Goal: Information Seeking & Learning: Learn about a topic

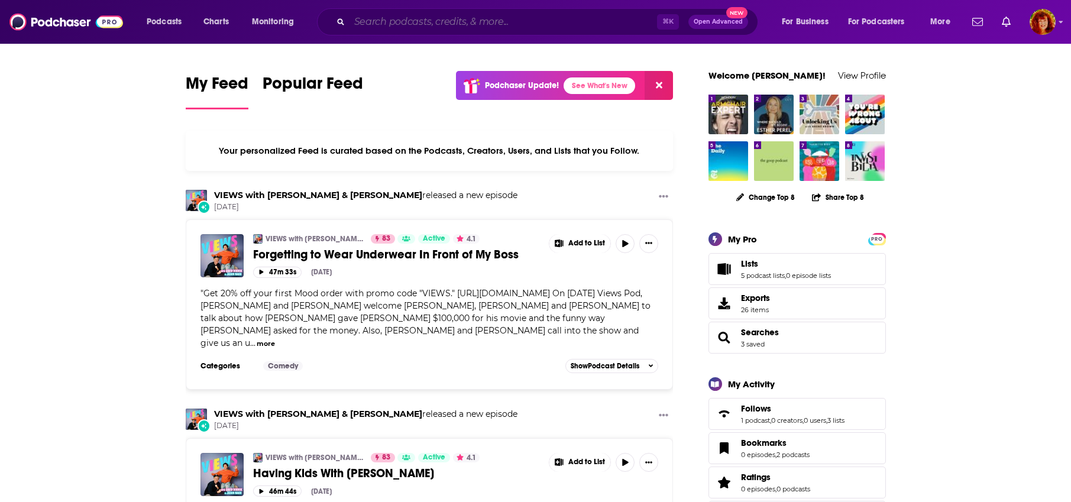
click at [401, 16] on input "Search podcasts, credits, & more..." at bounding box center [504, 21] width 308 height 19
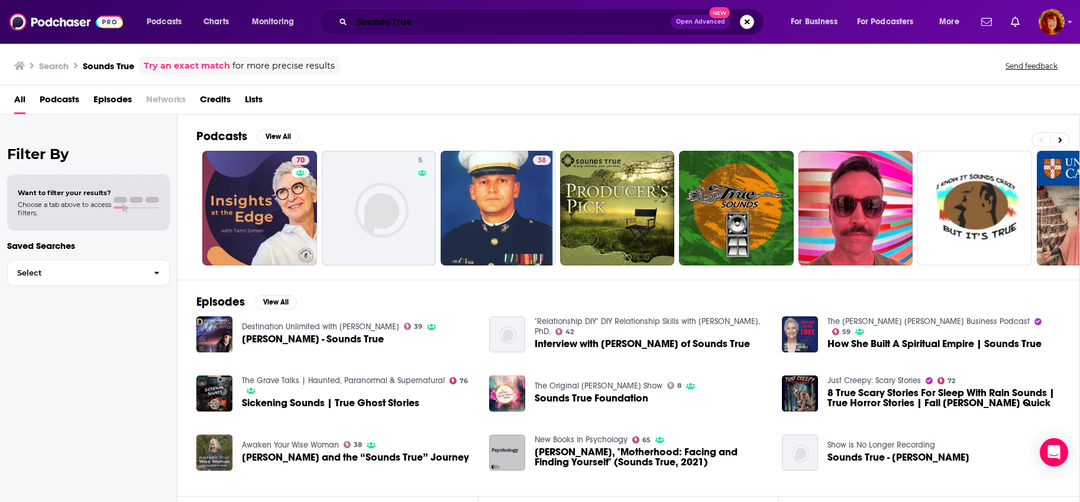
click at [409, 20] on input "Sounds True" at bounding box center [511, 21] width 319 height 19
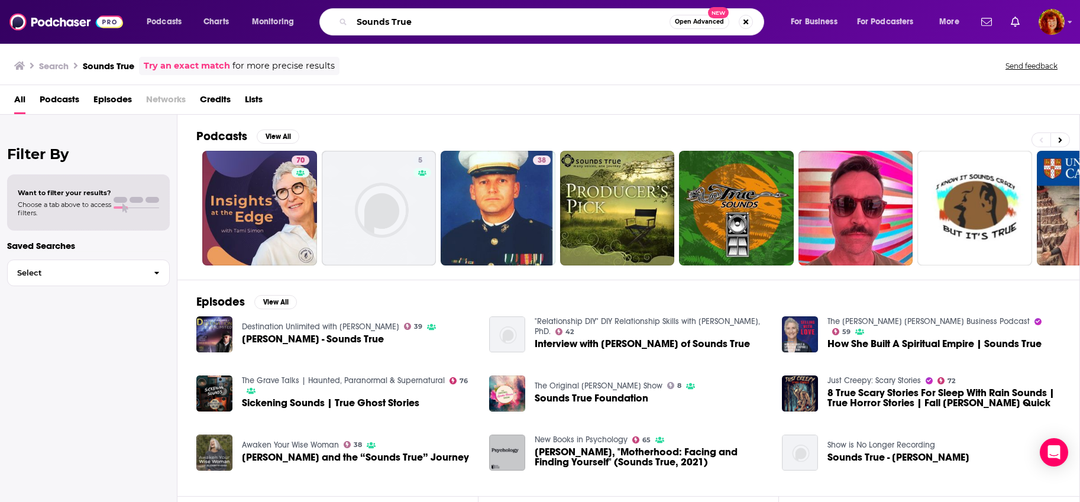
drag, startPoint x: 345, startPoint y: 19, endPoint x: 313, endPoint y: 22, distance: 32.7
click at [313, 22] on div "Podcasts Charts Monitoring Sounds True Open Advanced New For Business For Podca…" at bounding box center [554, 21] width 832 height 27
type input "On Being"
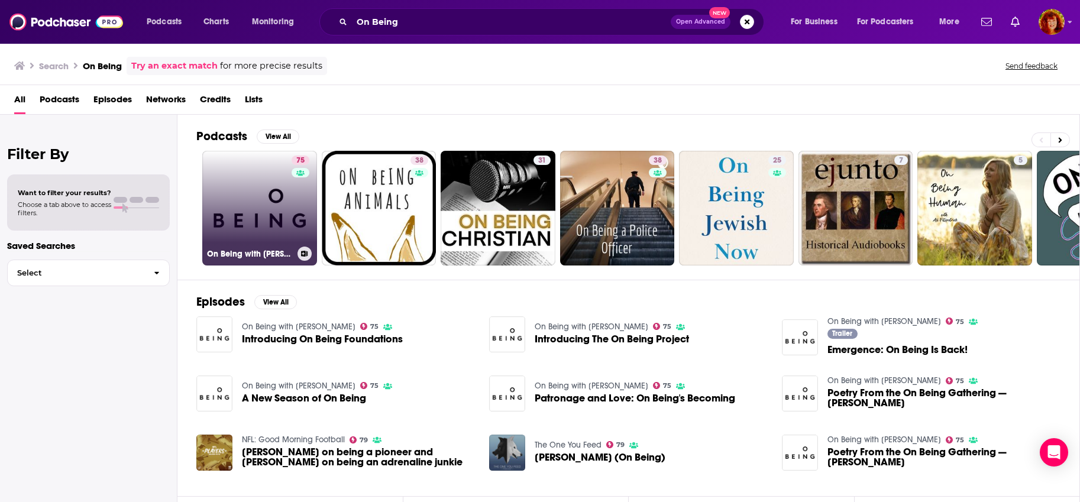
click at [253, 208] on link "75 On Being with Krista Tippett" at bounding box center [259, 208] width 115 height 115
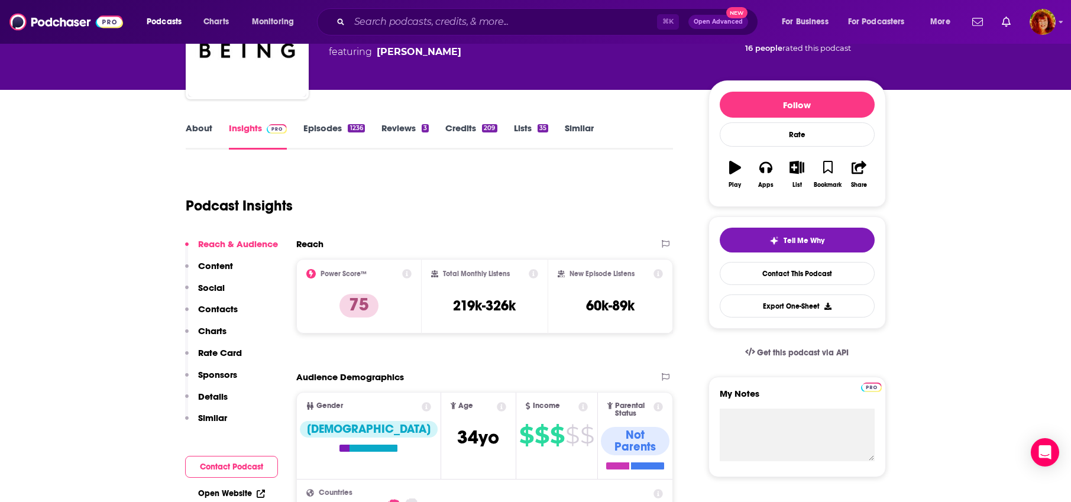
scroll to position [115, 0]
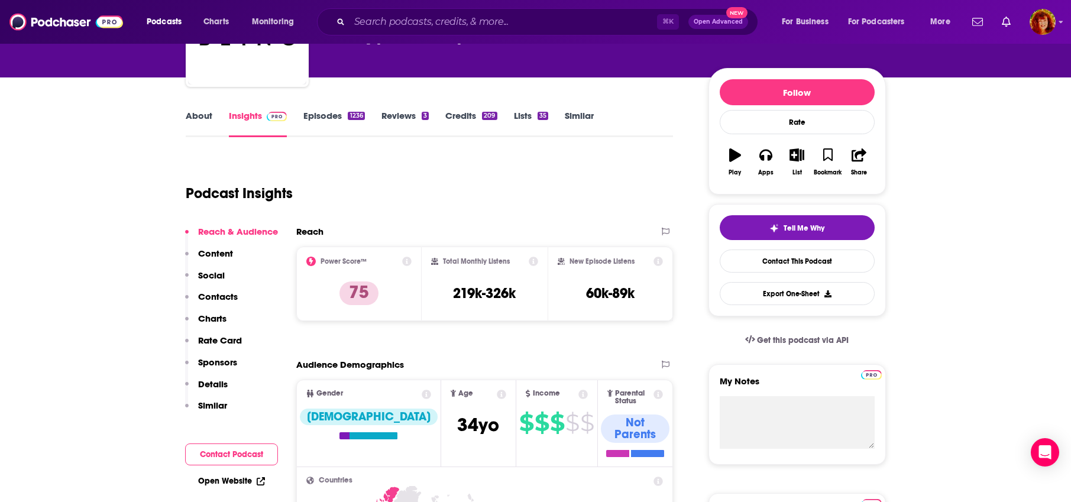
click at [247, 114] on link "Insights" at bounding box center [258, 123] width 59 height 27
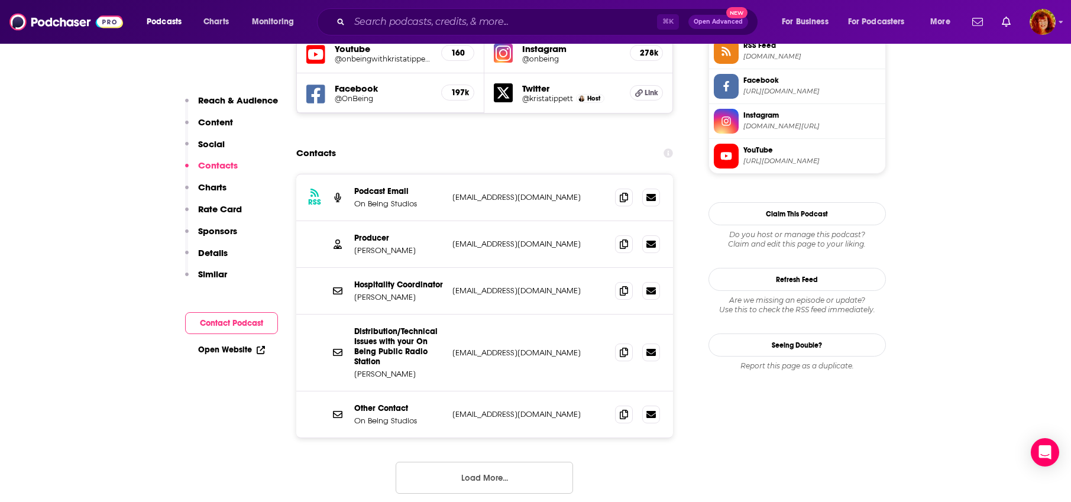
scroll to position [1120, 0]
click at [625, 193] on icon at bounding box center [624, 197] width 8 height 9
click at [625, 240] on icon at bounding box center [624, 244] width 8 height 9
click at [628, 282] on span at bounding box center [624, 291] width 18 height 18
click at [624, 410] on icon at bounding box center [624, 414] width 8 height 9
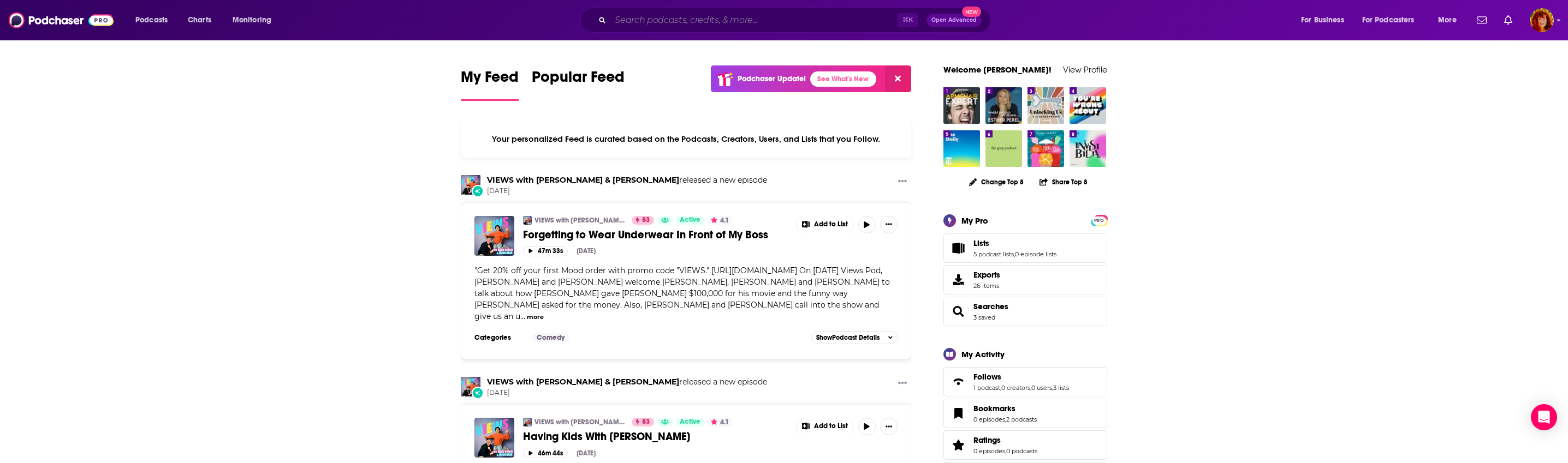
click at [707, 19] on input "Search podcasts, credits, & more..." at bounding box center [753, 19] width 287 height 18
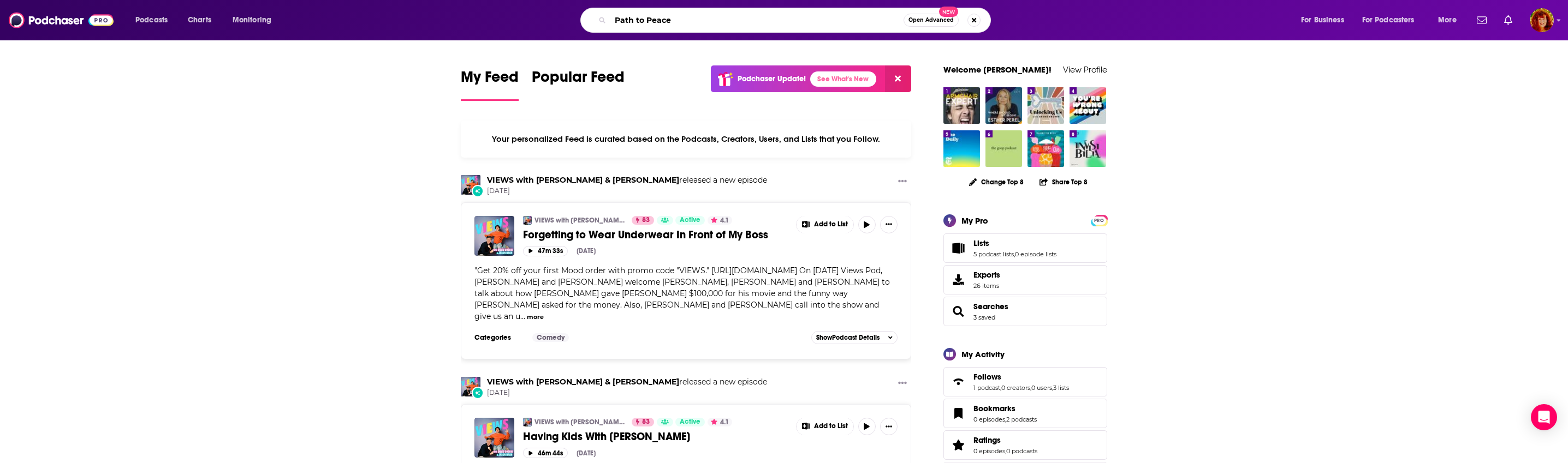
type input "Path to Peace"
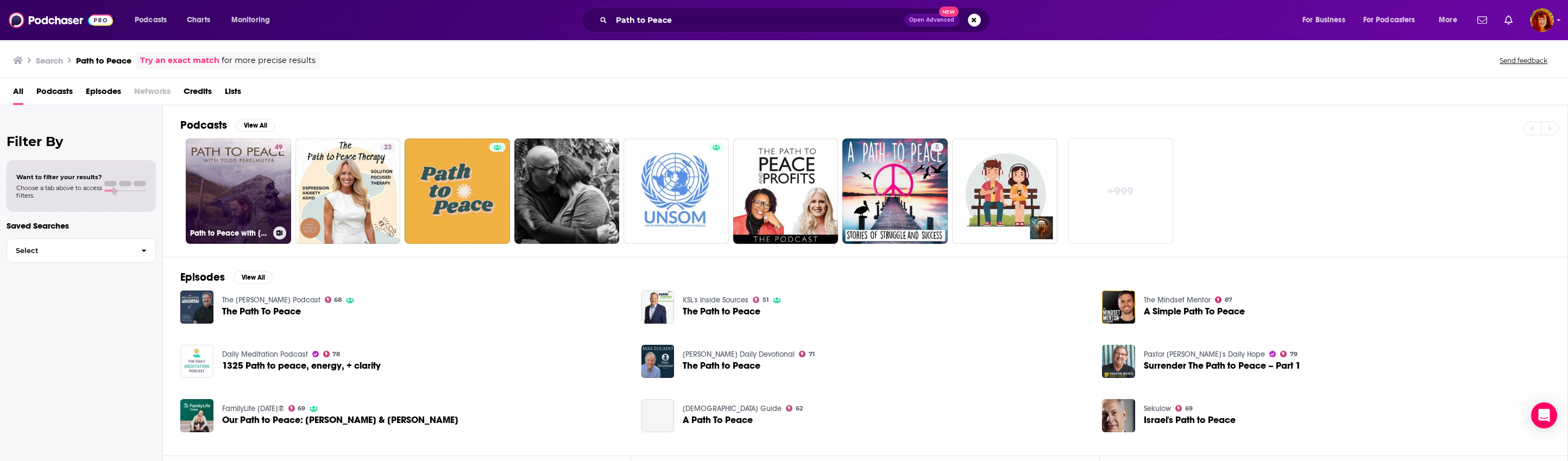
click at [230, 176] on link "49 Path to Peace with [PERSON_NAME]" at bounding box center [238, 191] width 106 height 106
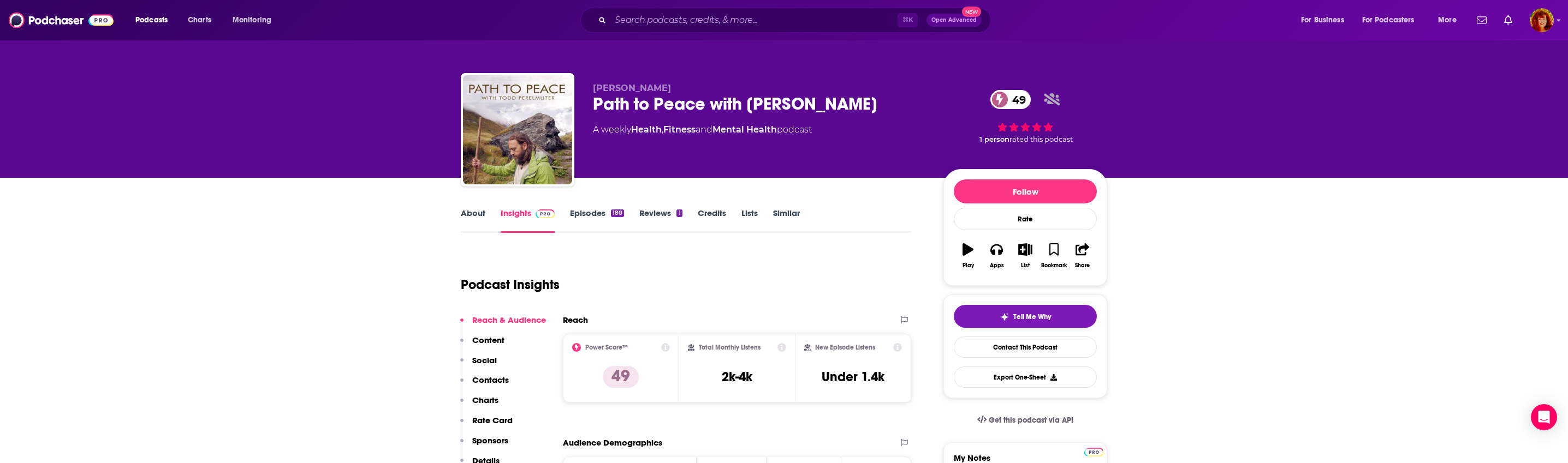
click at [509, 211] on link "Insights" at bounding box center [527, 220] width 54 height 25
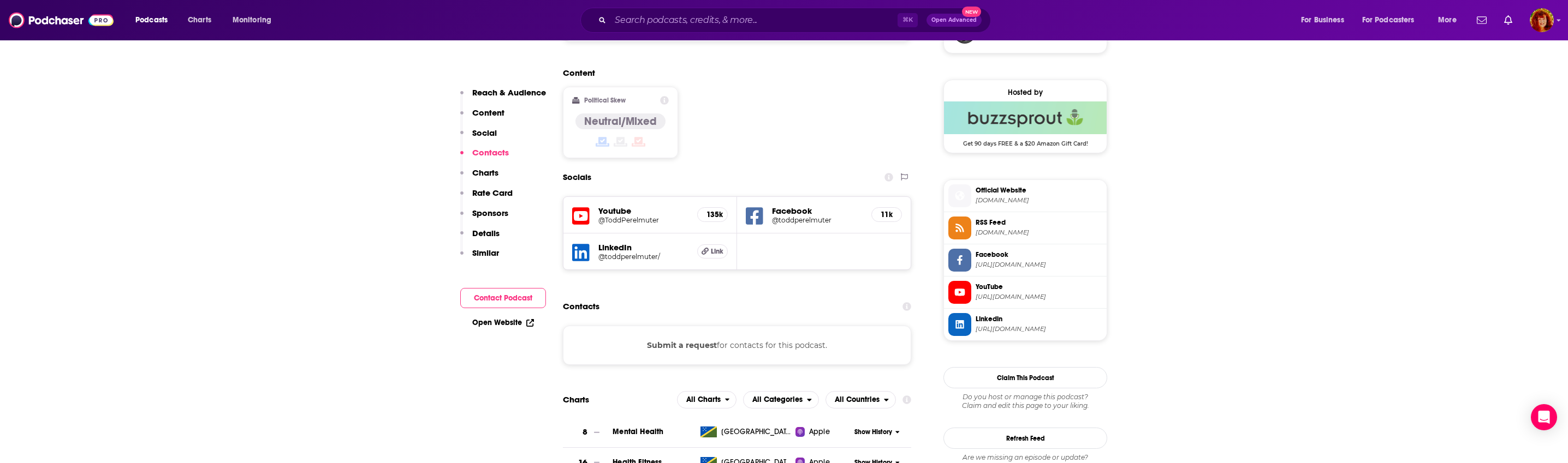
scroll to position [796, 0]
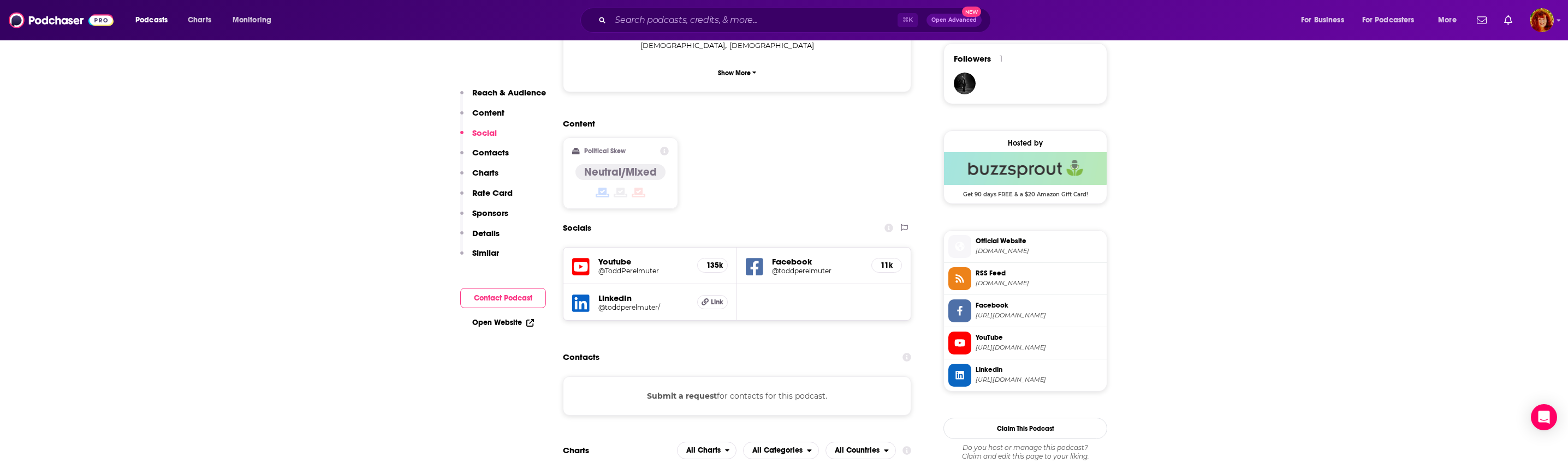
click at [473, 150] on p "Contacts" at bounding box center [491, 152] width 37 height 10
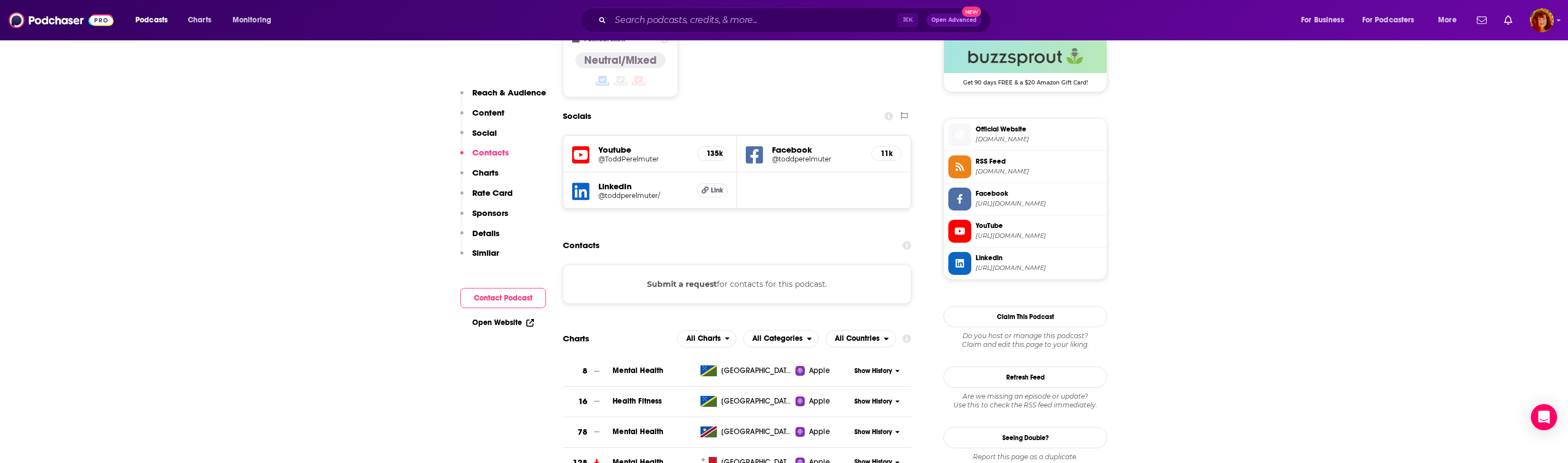
scroll to position [935, 0]
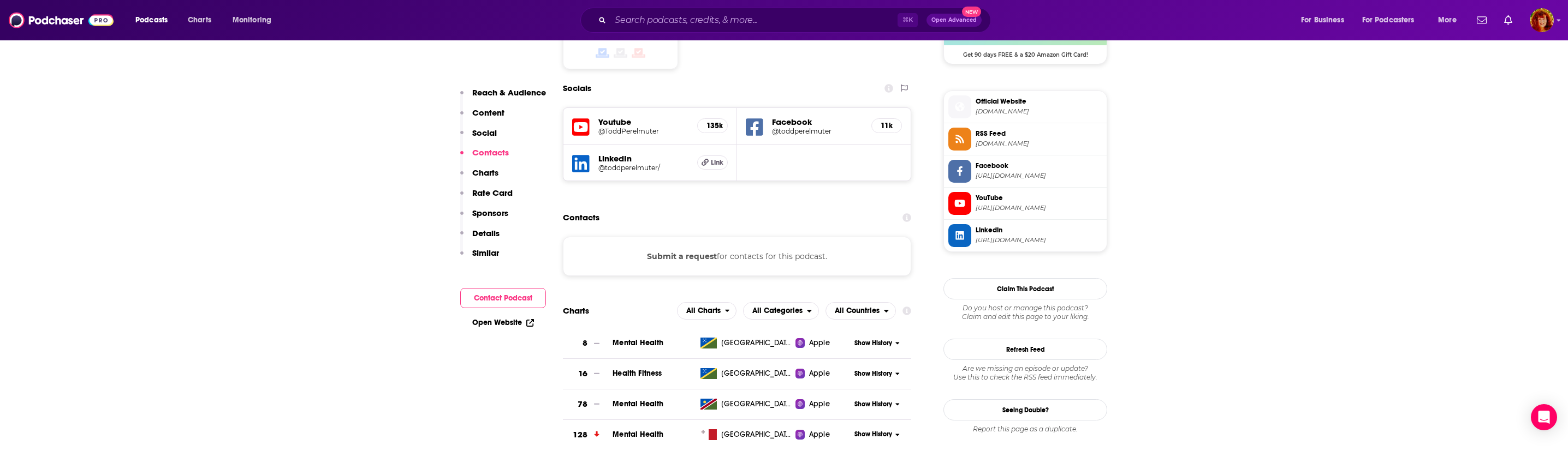
click at [689, 251] on button "Submit a request" at bounding box center [682, 256] width 70 height 12
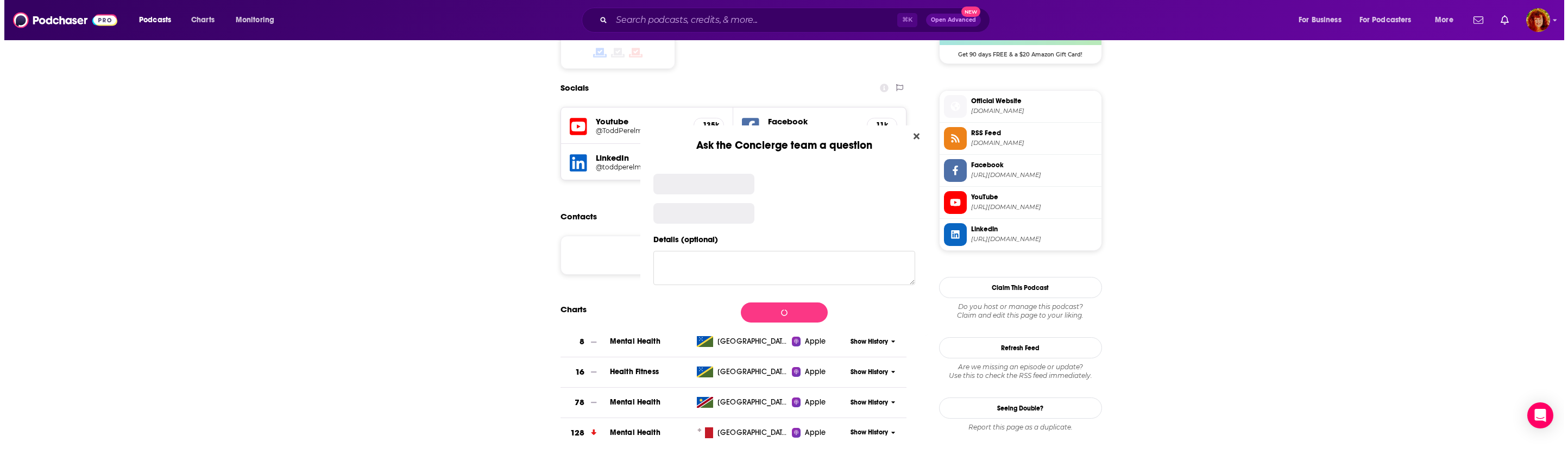
scroll to position [0, 0]
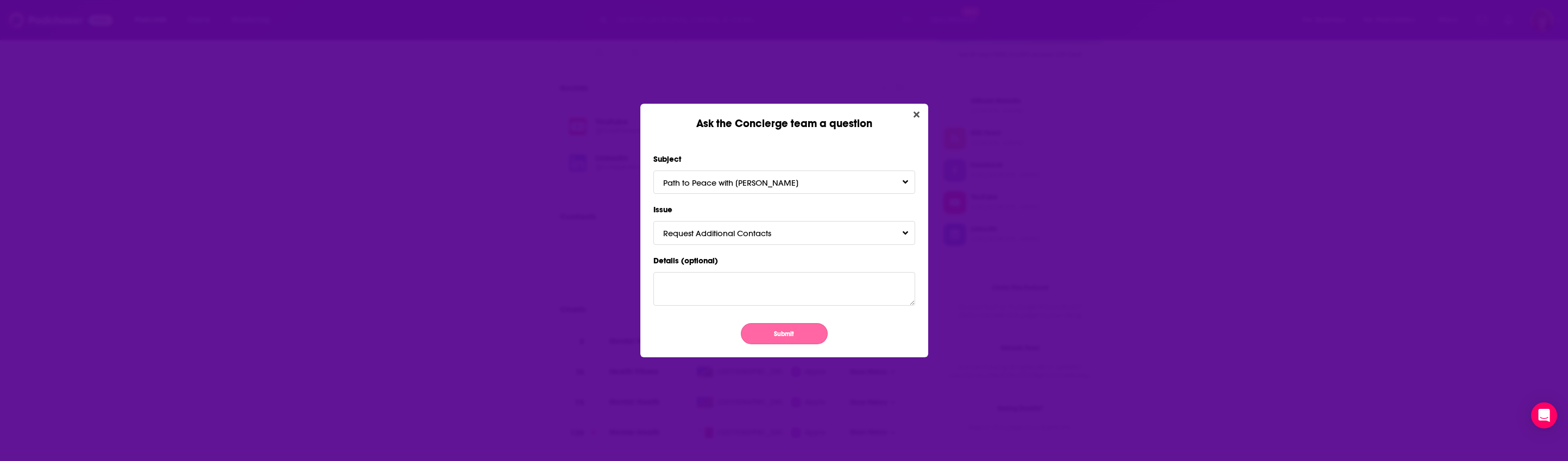
click at [770, 333] on button "Submit" at bounding box center [784, 333] width 87 height 21
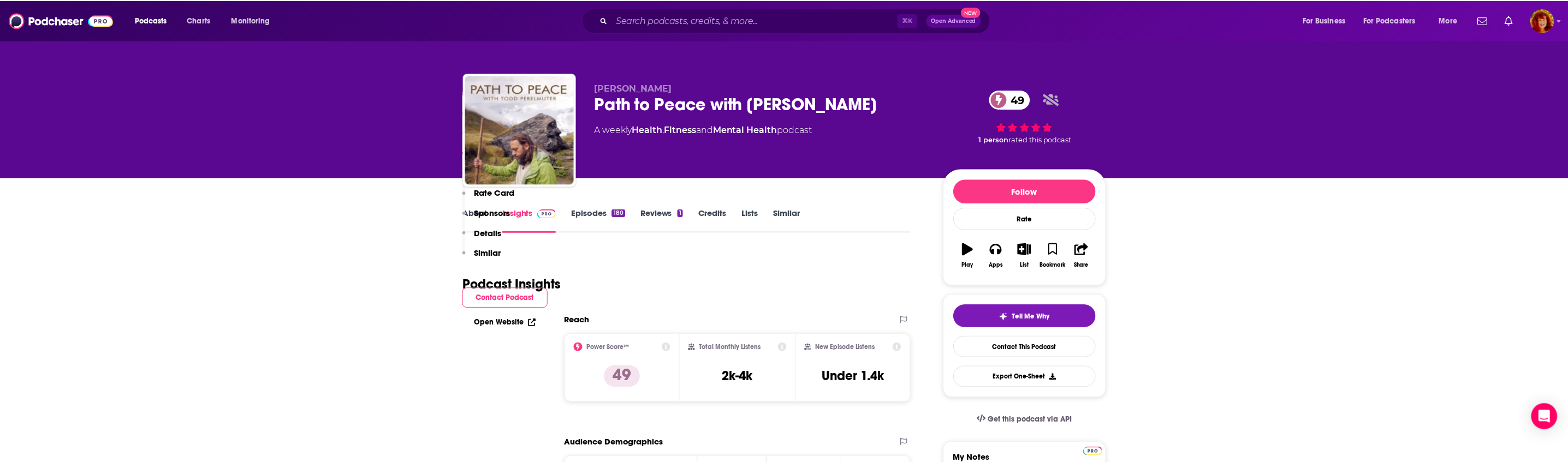
scroll to position [935, 0]
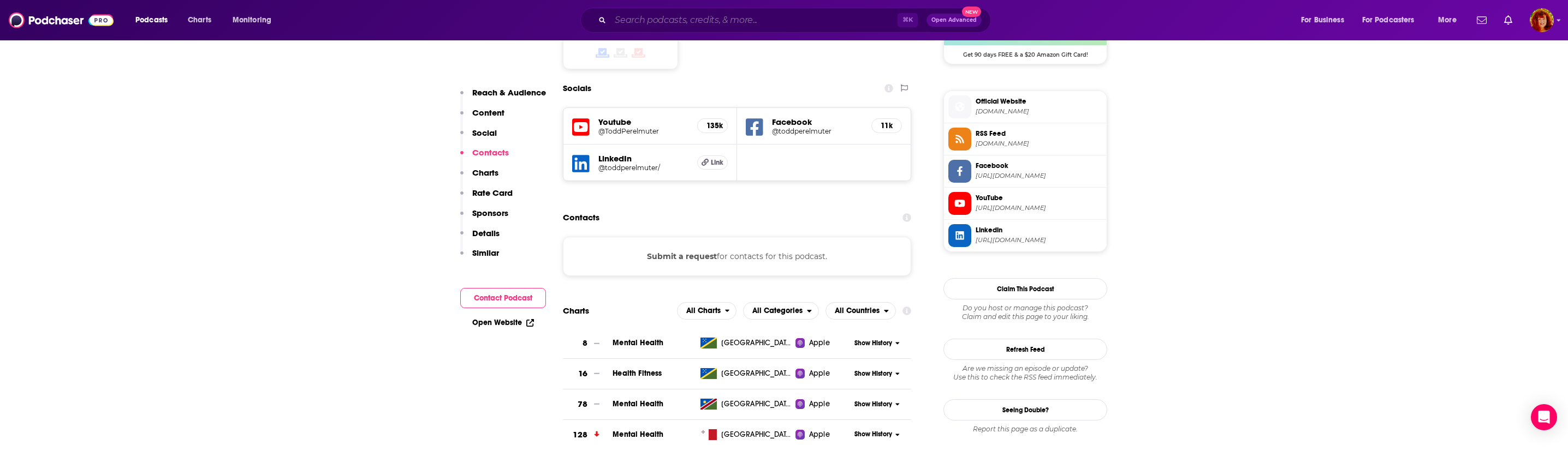
click at [674, 20] on input "Search podcasts, credits, & more..." at bounding box center [753, 19] width 287 height 18
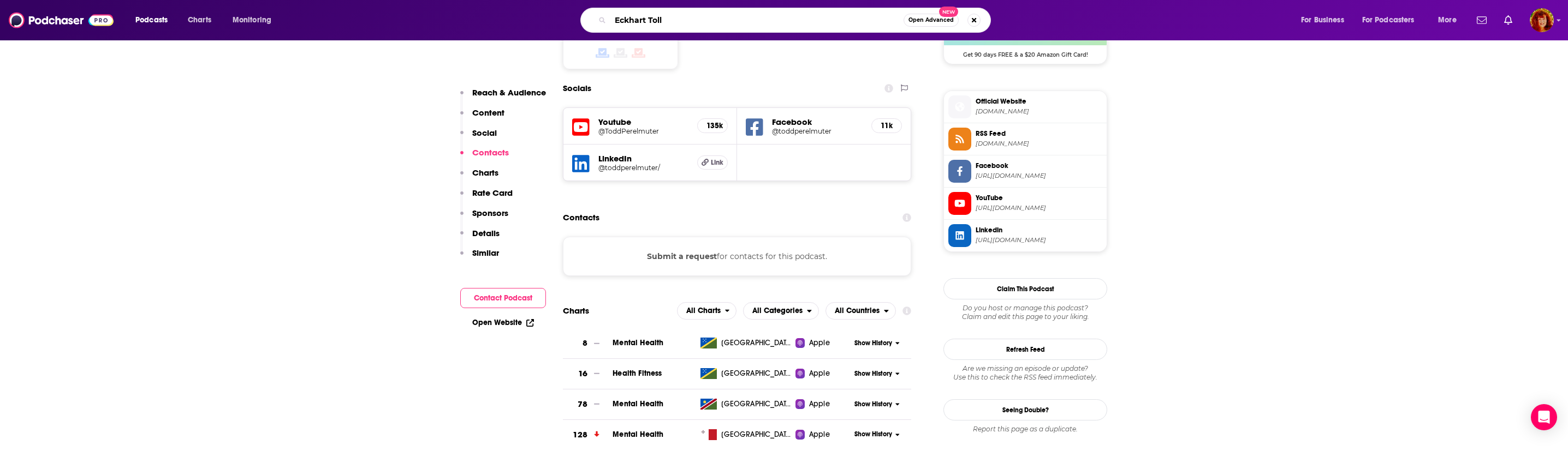
type input "[PERSON_NAME]"
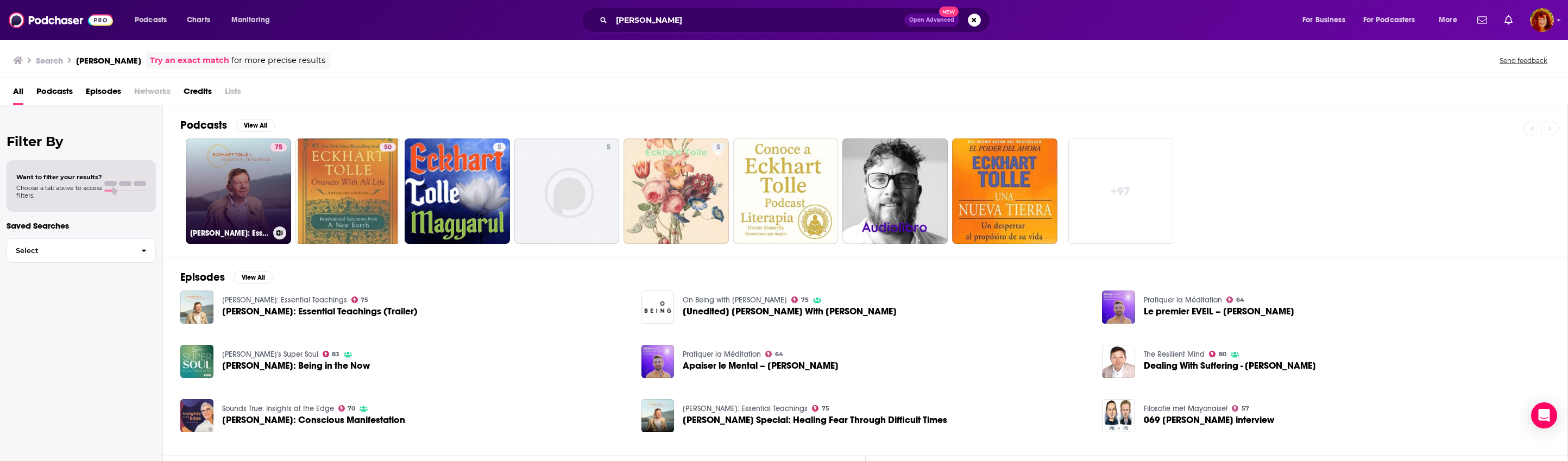
click at [241, 197] on link "75 [PERSON_NAME]: Essential Teachings" at bounding box center [238, 191] width 106 height 106
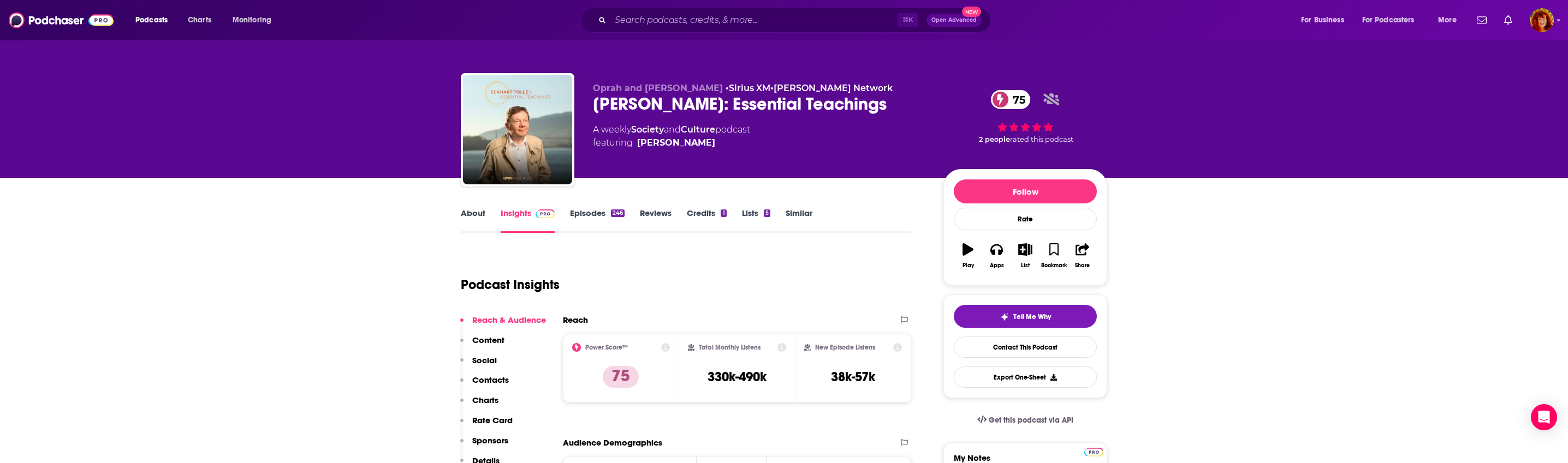
click at [511, 209] on link "Insights" at bounding box center [527, 220] width 54 height 25
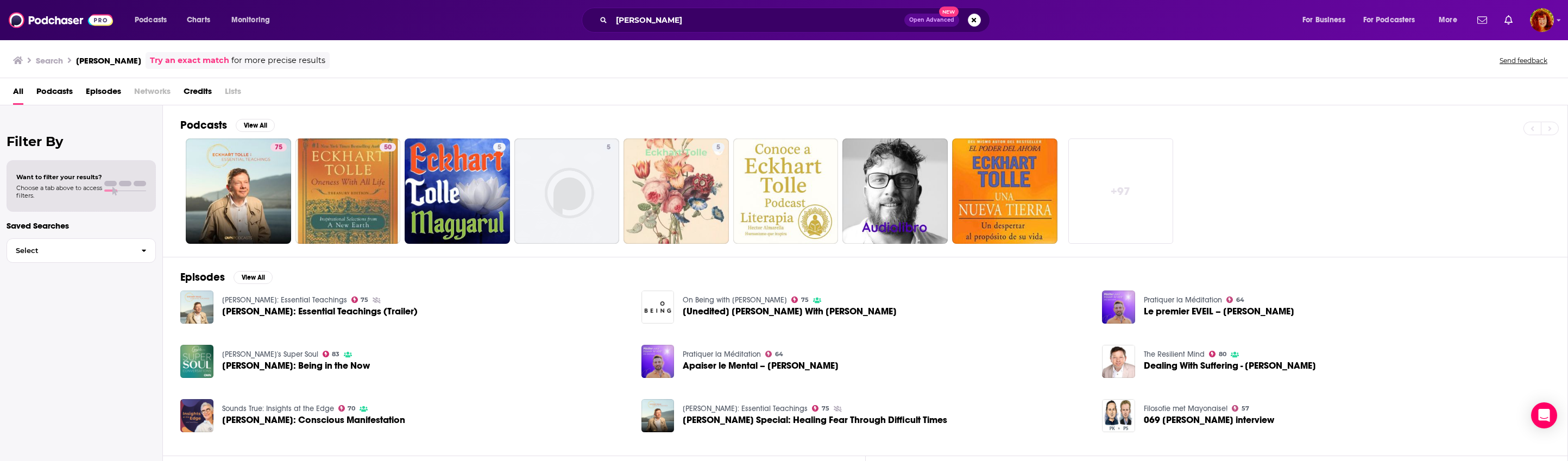
click at [239, 417] on span "[PERSON_NAME]: Conscious Manifestation" at bounding box center [313, 421] width 183 height 9
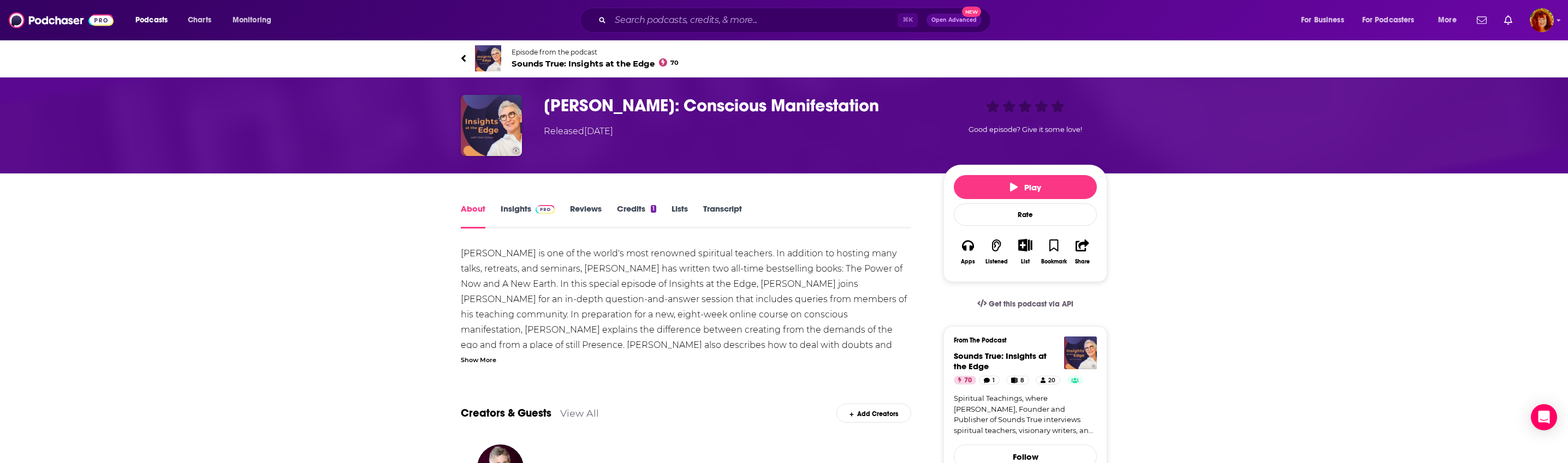
click at [518, 207] on link "Insights" at bounding box center [527, 216] width 54 height 25
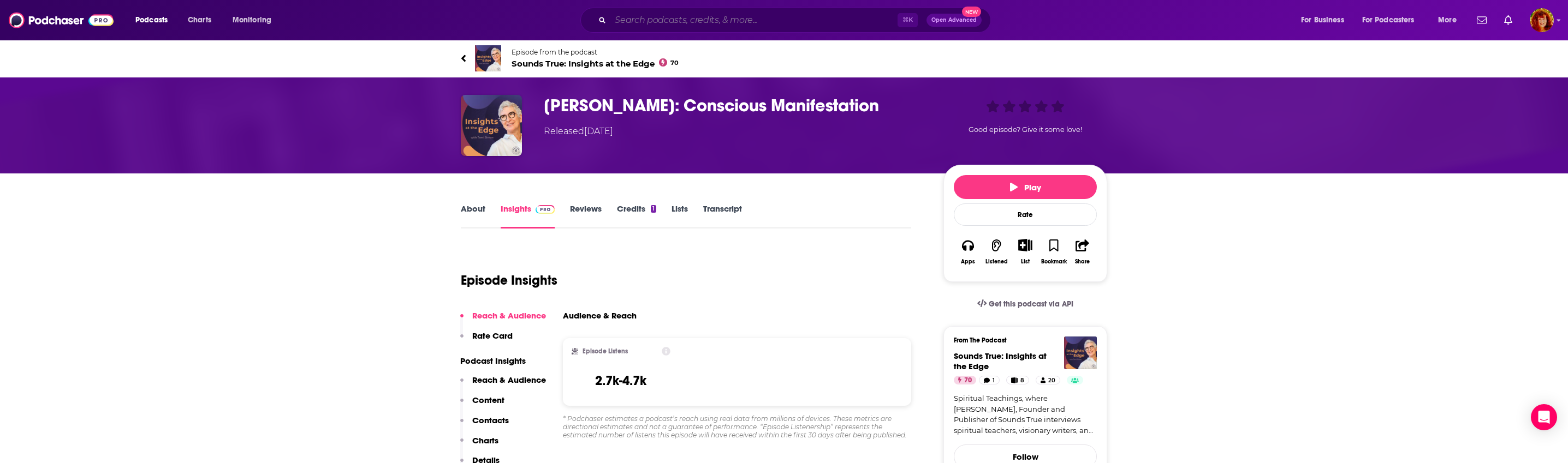
click at [716, 18] on input "Search podcasts, credits, & more..." at bounding box center [753, 19] width 287 height 18
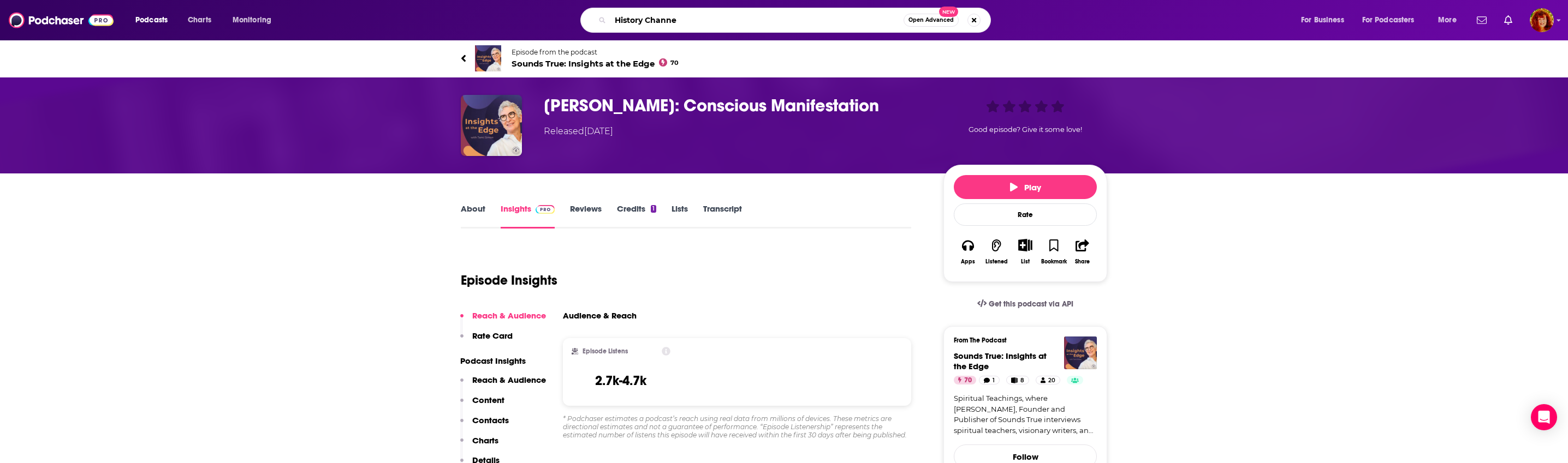
type input "History Channel"
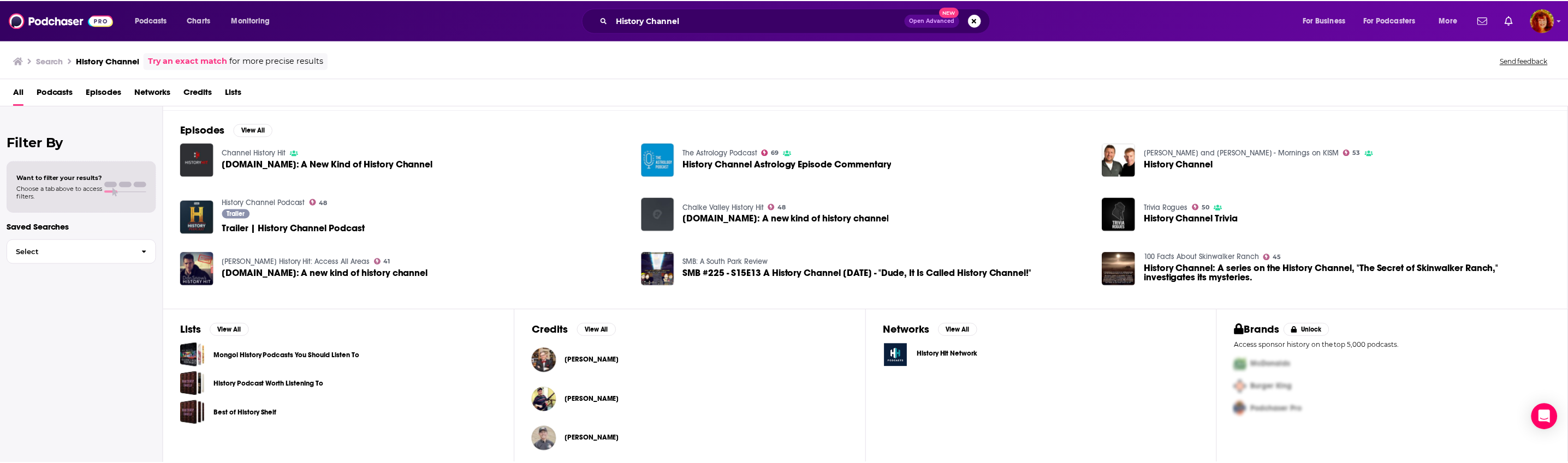
scroll to position [139, 0]
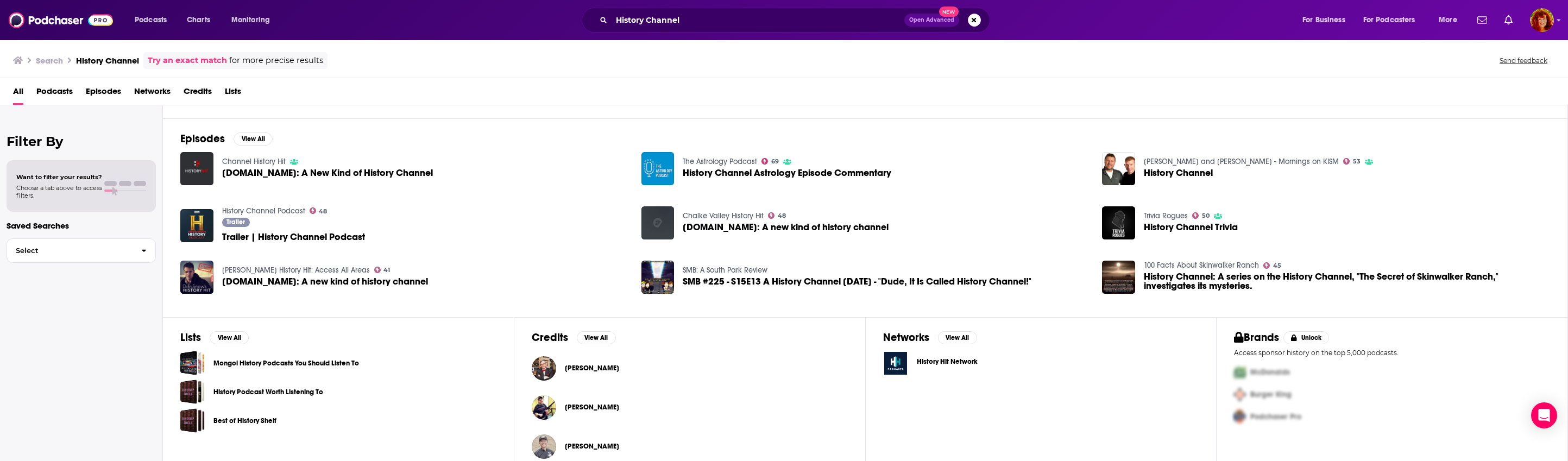
click at [926, 360] on span "History Hit Network" at bounding box center [947, 361] width 61 height 8
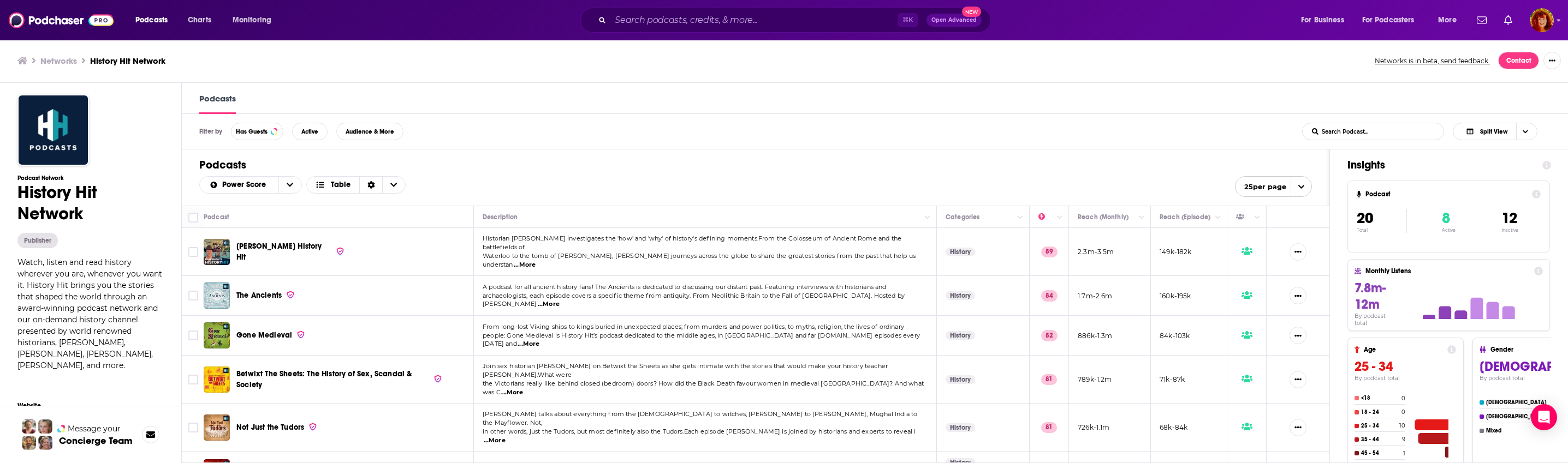
scroll to position [2, 0]
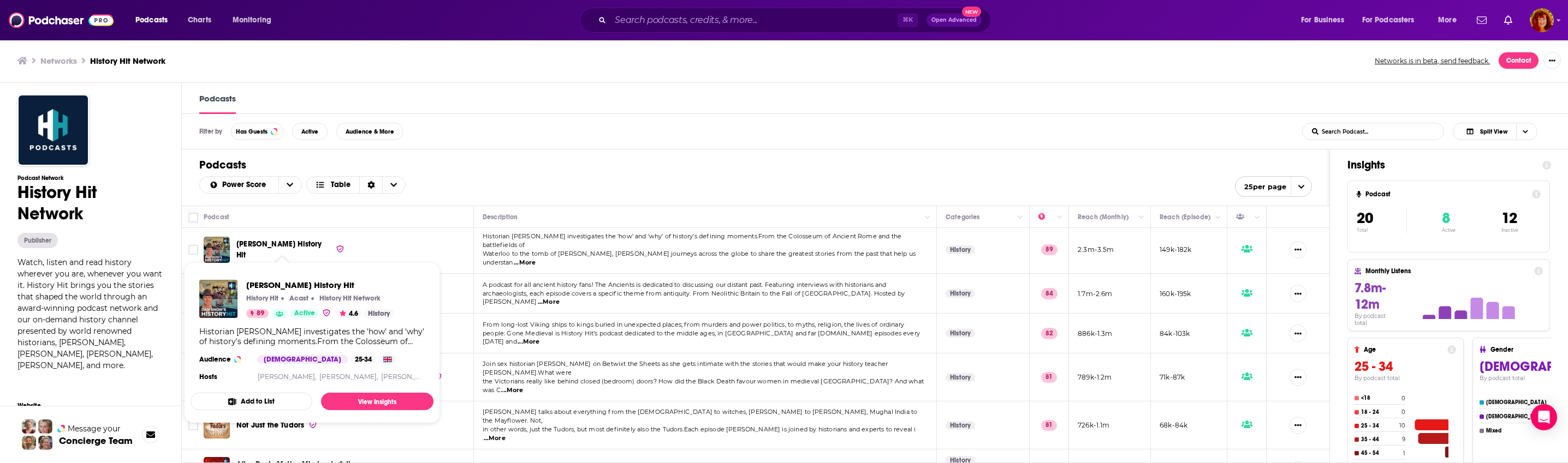
click at [264, 245] on span "[PERSON_NAME] History Hit" at bounding box center [279, 250] width 86 height 20
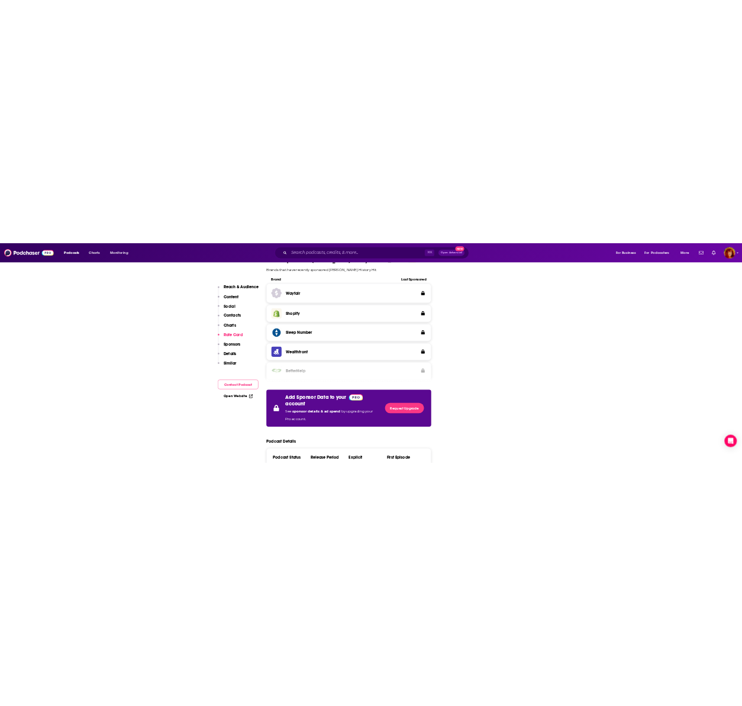
scroll to position [1695, 0]
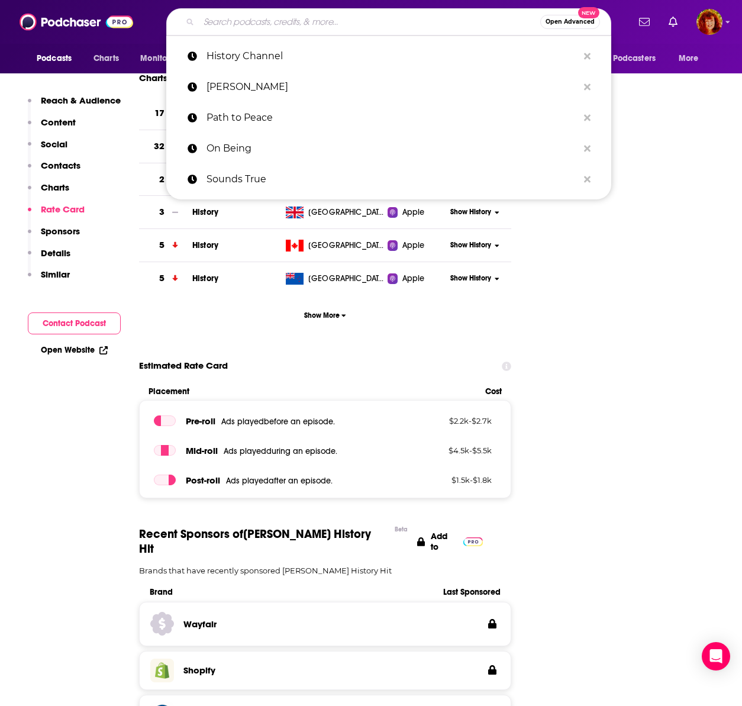
click at [336, 22] on input "Search podcasts, credits, & more..." at bounding box center [369, 21] width 341 height 19
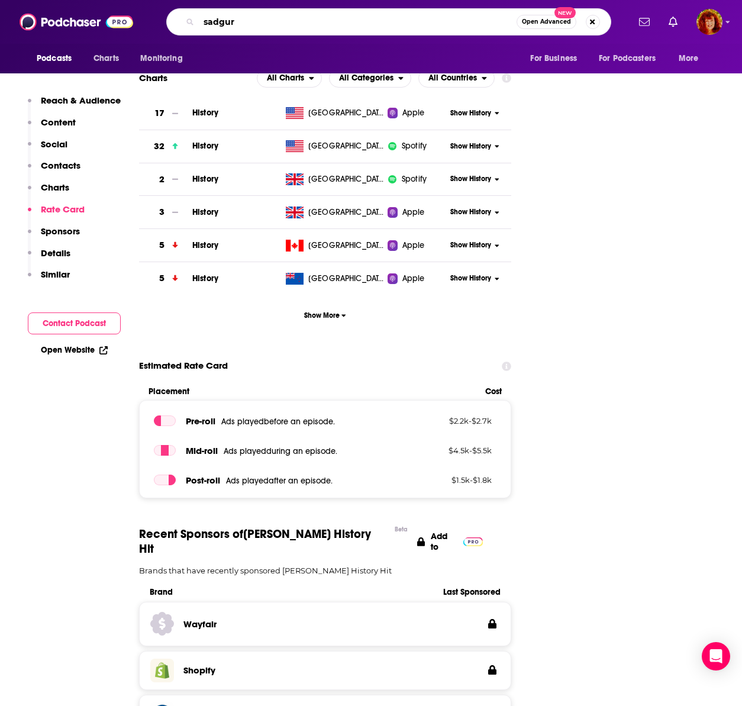
type input "[PERSON_NAME]"
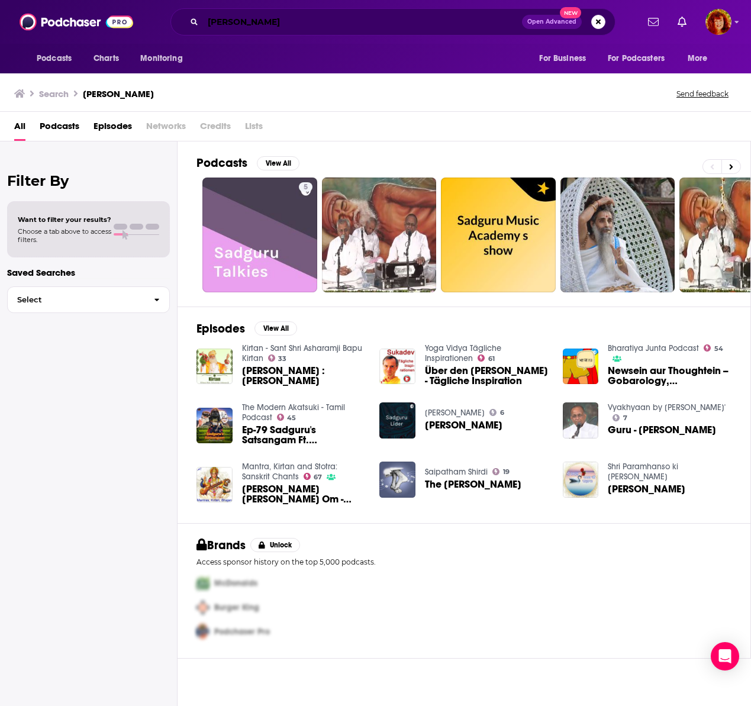
click at [225, 24] on input "[PERSON_NAME]" at bounding box center [362, 21] width 319 height 19
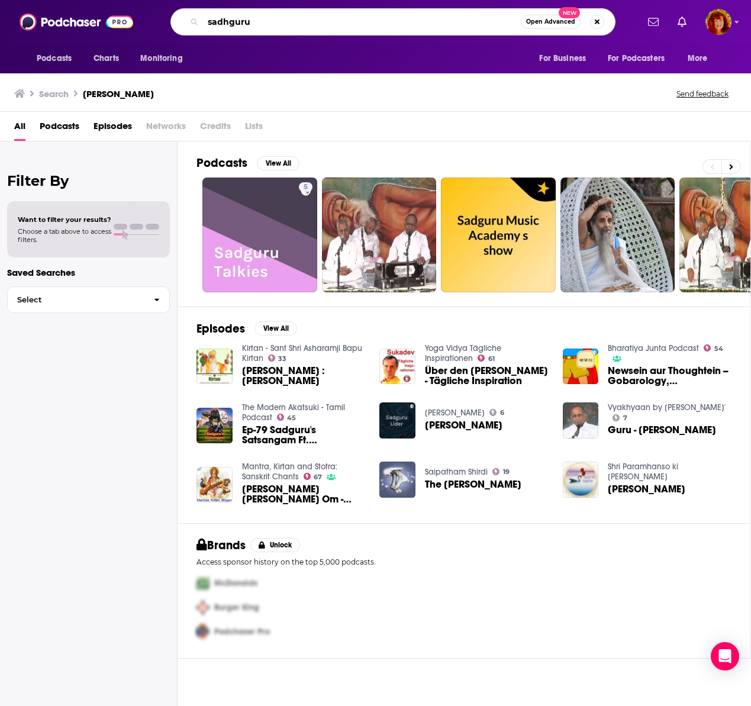
click at [260, 18] on input "sadhguru" at bounding box center [362, 21] width 318 height 19
type input "sadhguru"
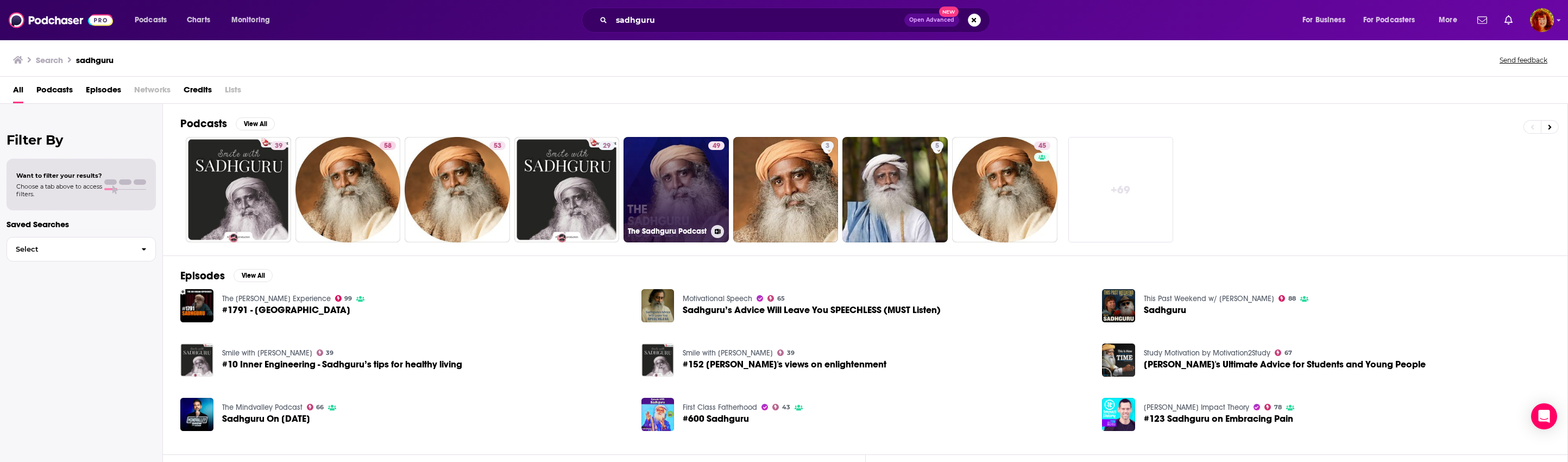
click at [667, 201] on link "49 The Sadhguru Podcast" at bounding box center [676, 189] width 106 height 106
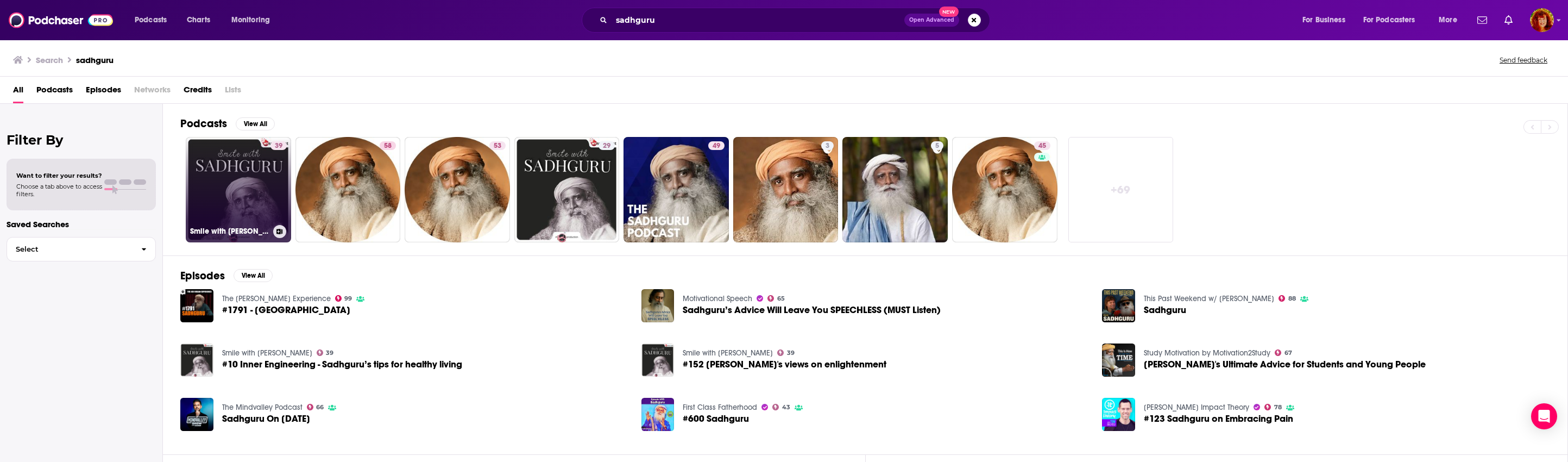
click at [237, 199] on link "39 Smile with Sadhguru" at bounding box center [238, 189] width 106 height 106
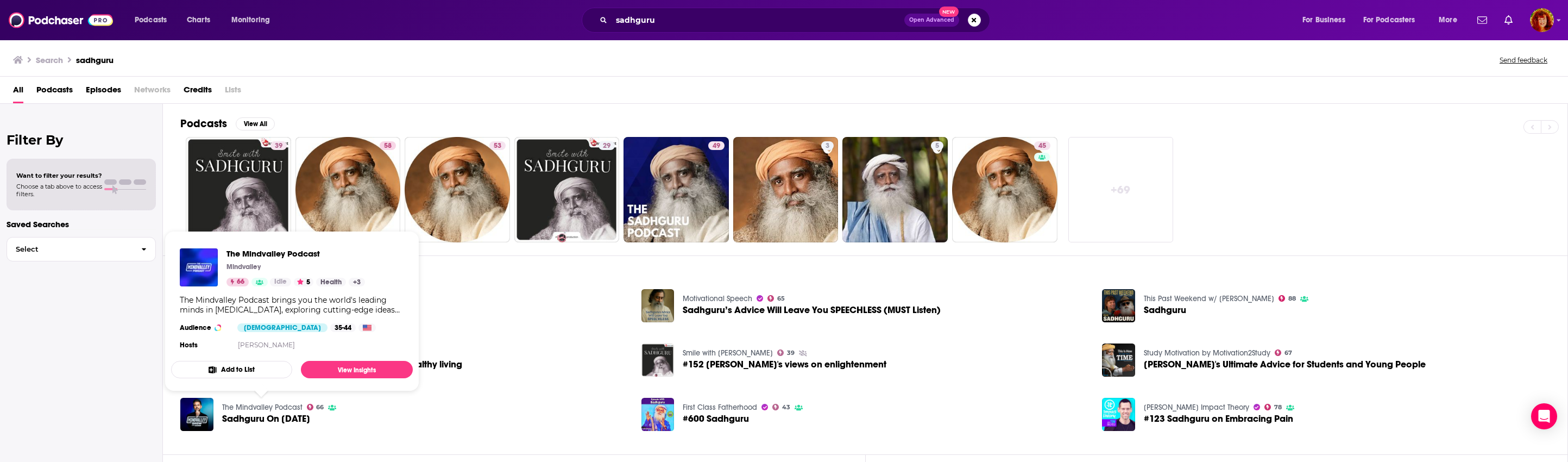
click at [263, 407] on link "The Mindvalley Podcast" at bounding box center [263, 407] width 81 height 9
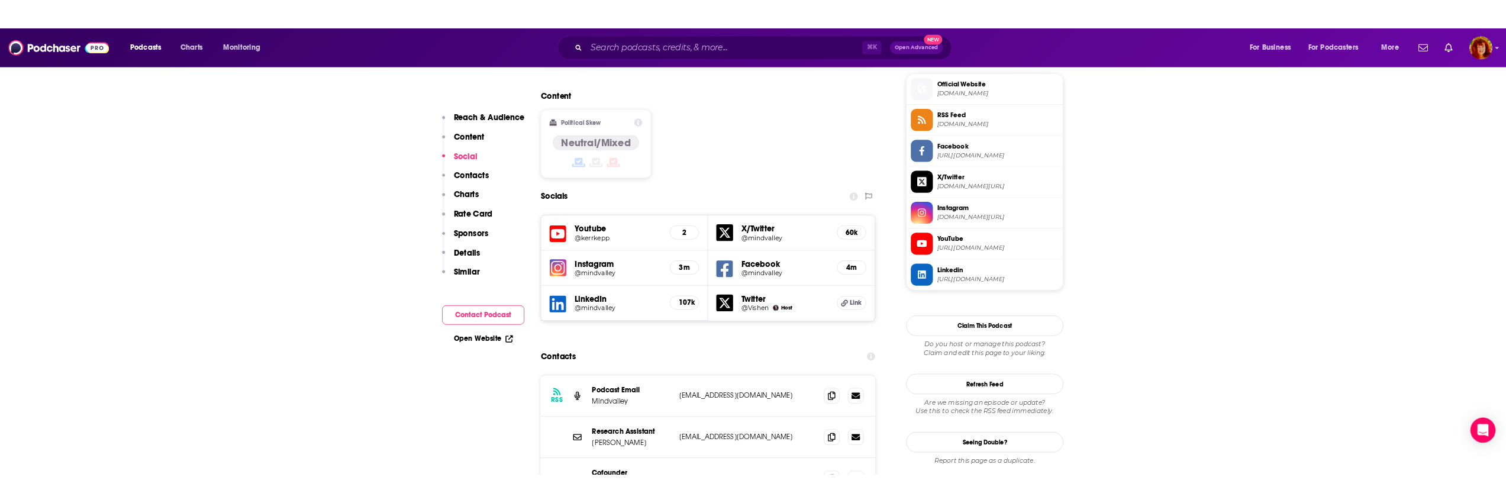
scroll to position [1012, 0]
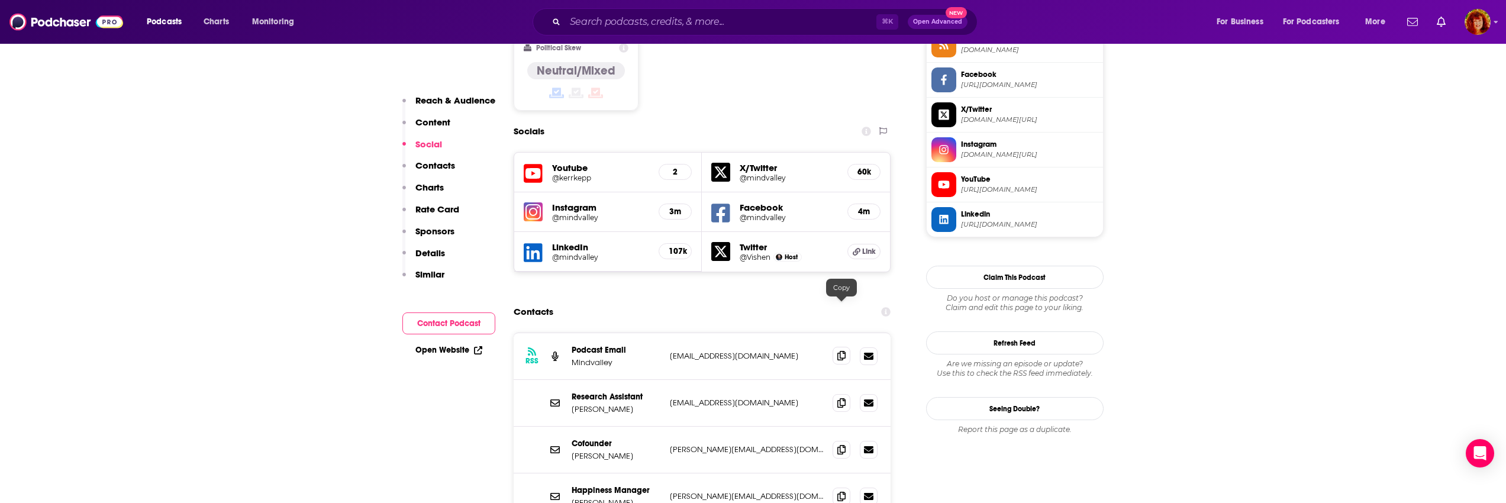
click at [841, 347] on span at bounding box center [841, 356] width 18 height 18
click at [839, 398] on icon at bounding box center [841, 402] width 8 height 9
click at [839, 444] on icon at bounding box center [841, 448] width 8 height 9
click at [806, 473] on div "Happiness Manager [PERSON_NAME] [PERSON_NAME][EMAIL_ADDRESS][DOMAIN_NAME] [PERS…" at bounding box center [701, 496] width 377 height 47
click at [842, 491] on icon at bounding box center [841, 495] width 8 height 9
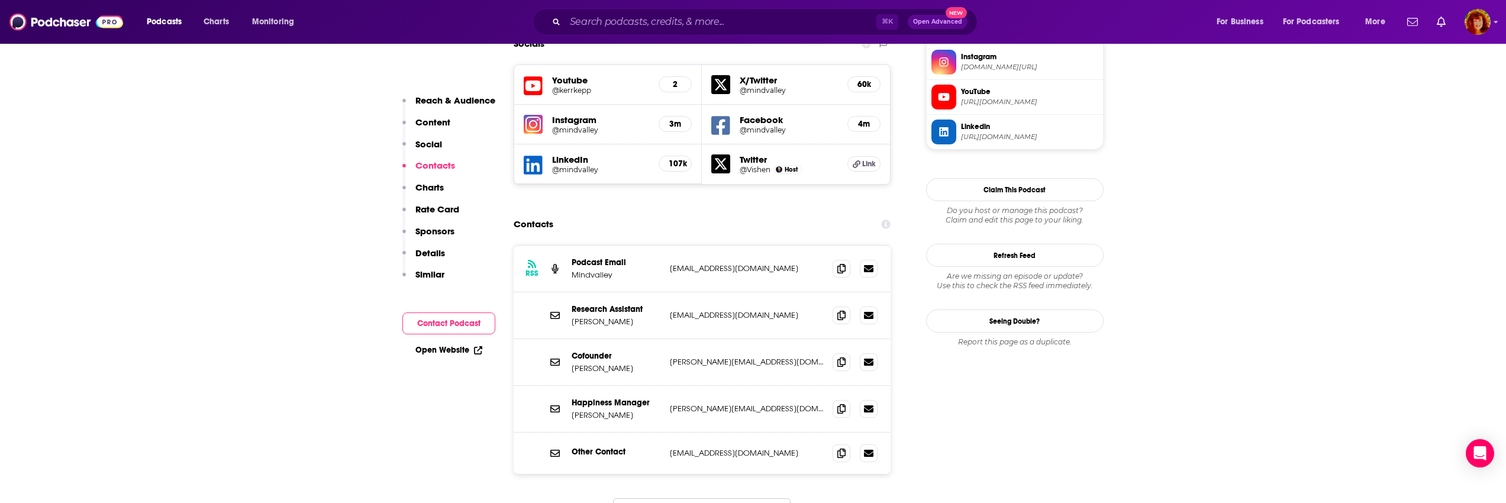
scroll to position [1111, 0]
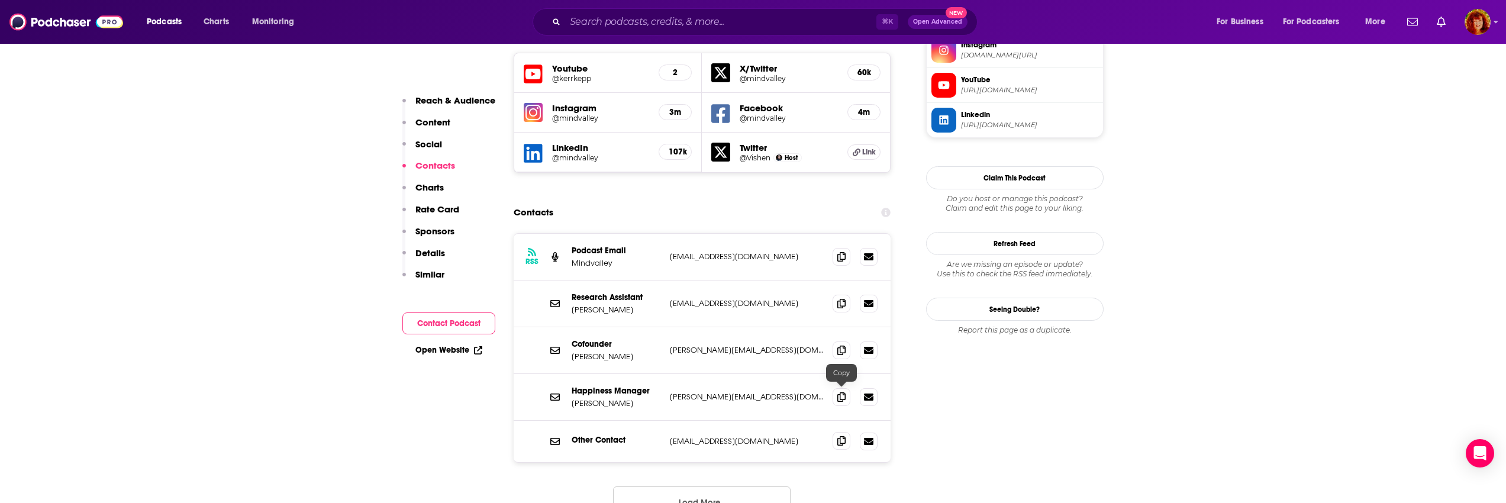
click at [842, 436] on icon at bounding box center [841, 440] width 8 height 9
